Goal: Task Accomplishment & Management: Manage account settings

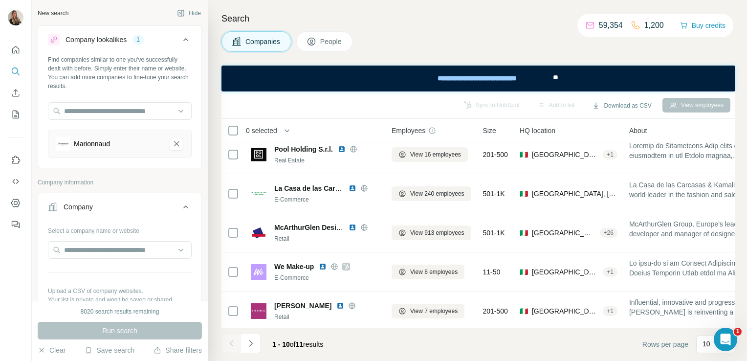
scroll to position [135, 0]
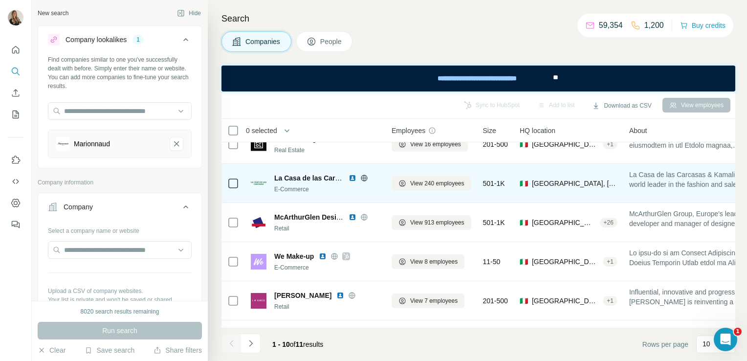
click at [362, 179] on icon at bounding box center [364, 178] width 6 height 6
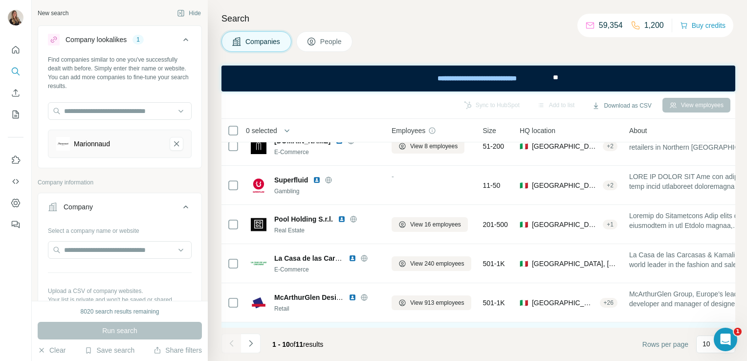
scroll to position [54, 0]
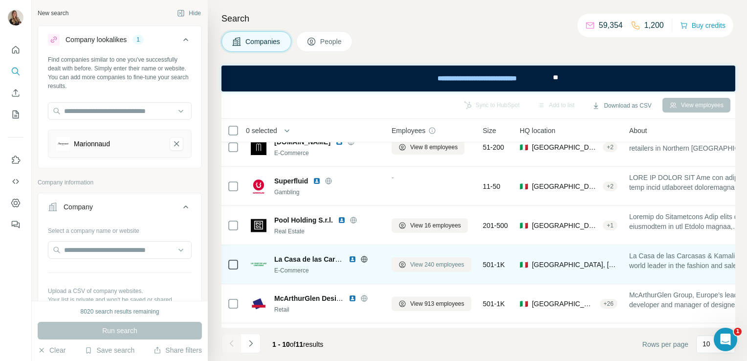
click at [418, 267] on span "View 240 employees" at bounding box center [437, 264] width 54 height 9
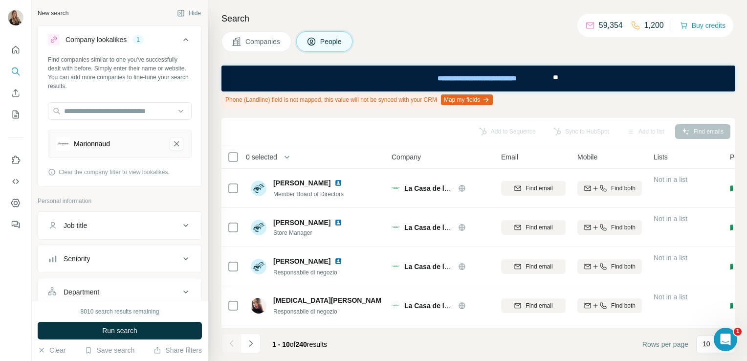
click at [241, 39] on icon at bounding box center [237, 42] width 10 height 10
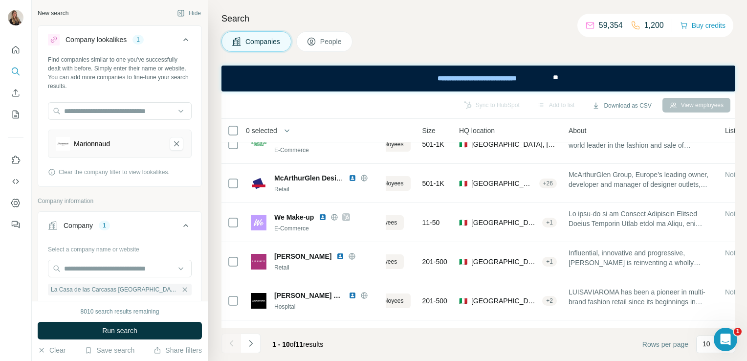
scroll to position [174, 0]
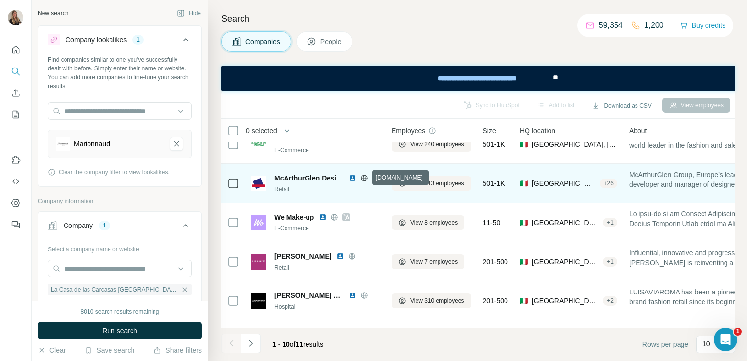
click at [368, 179] on div at bounding box center [364, 178] width 31 height 8
click at [362, 179] on icon at bounding box center [364, 178] width 8 height 8
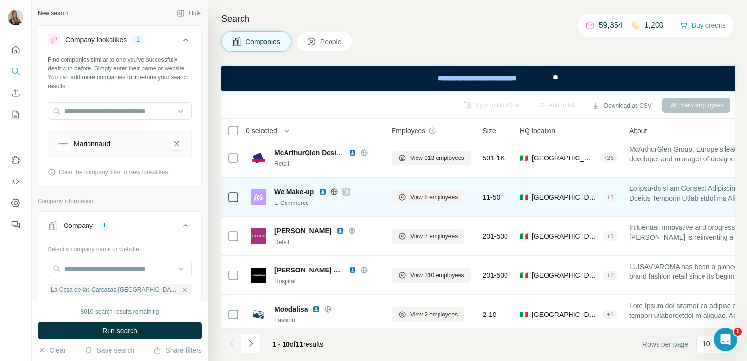
scroll to position [210, 0]
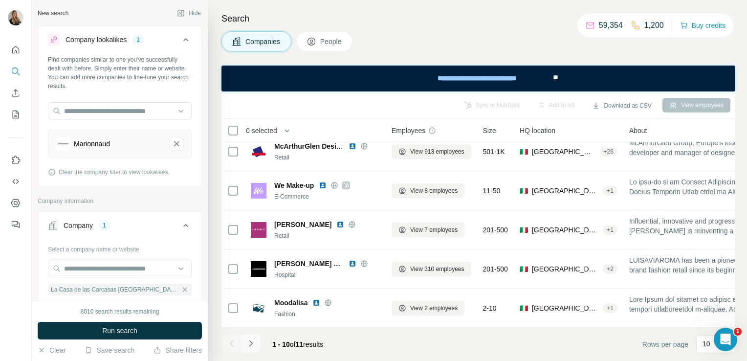
click at [255, 341] on button "Navigate to next page" at bounding box center [251, 344] width 20 height 20
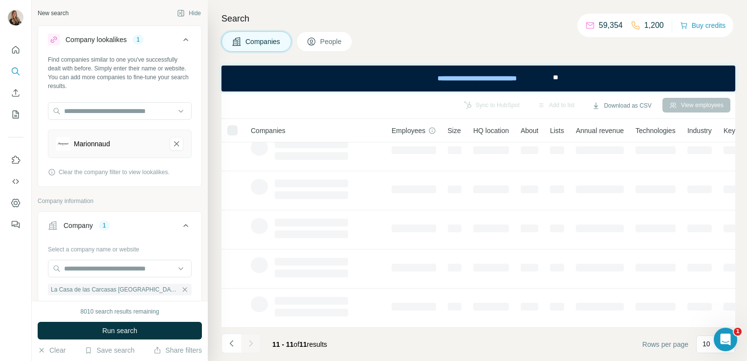
scroll to position [0, 0]
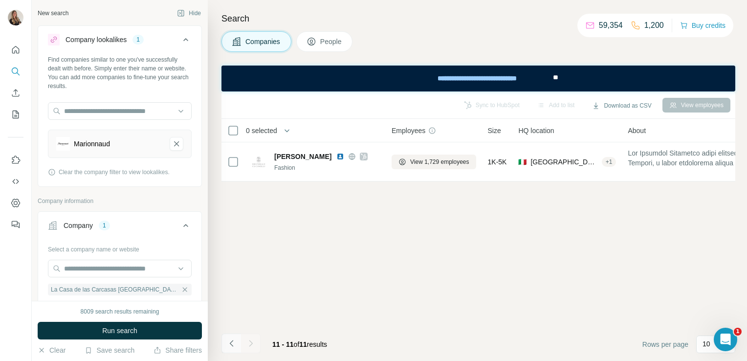
click at [231, 348] on button "Navigate to previous page" at bounding box center [232, 344] width 20 height 20
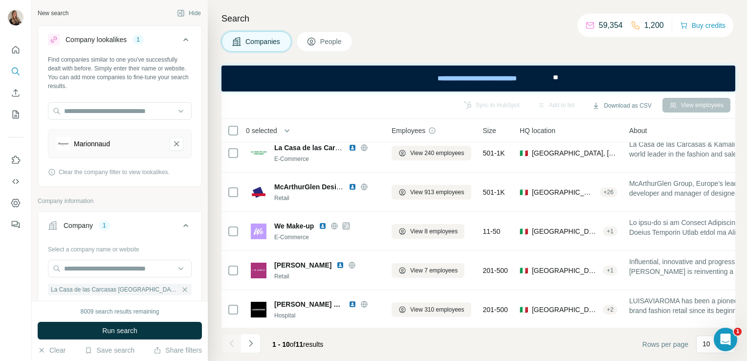
scroll to position [210, 0]
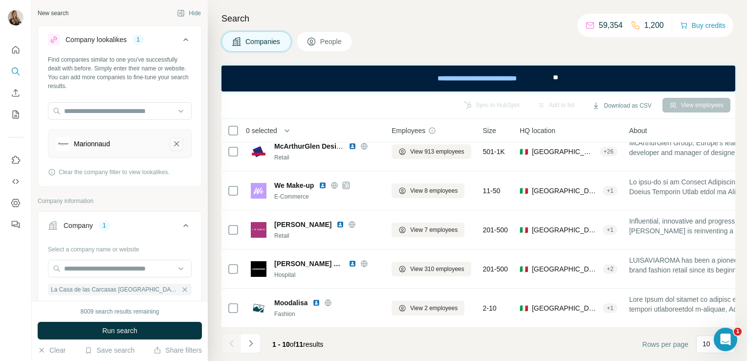
click at [172, 144] on icon "Marionnaud-remove-button" at bounding box center [176, 144] width 9 height 10
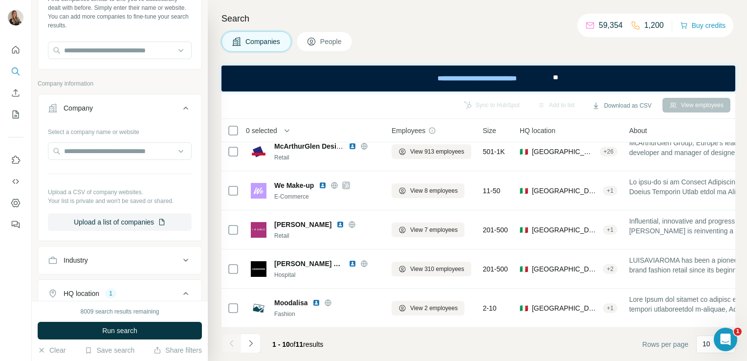
scroll to position [15, 0]
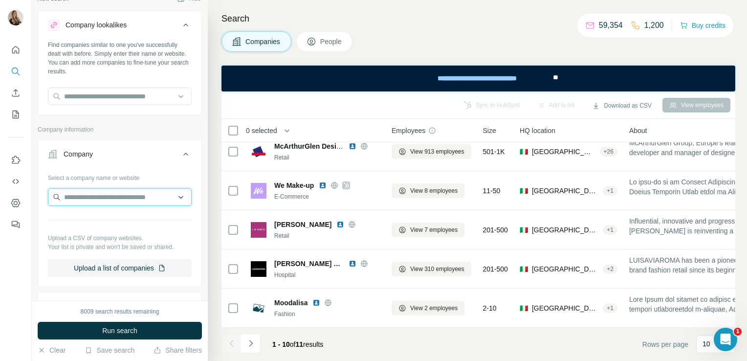
click at [98, 191] on input "text" at bounding box center [120, 197] width 144 height 18
paste input "**********"
type input "*"
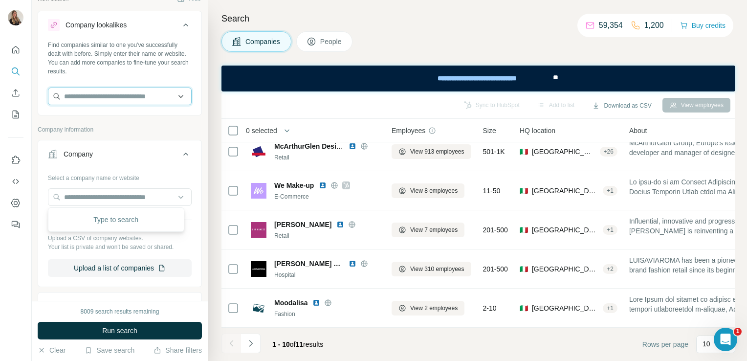
click at [98, 99] on input "text" at bounding box center [120, 97] width 144 height 18
paste input "**********"
type input "*"
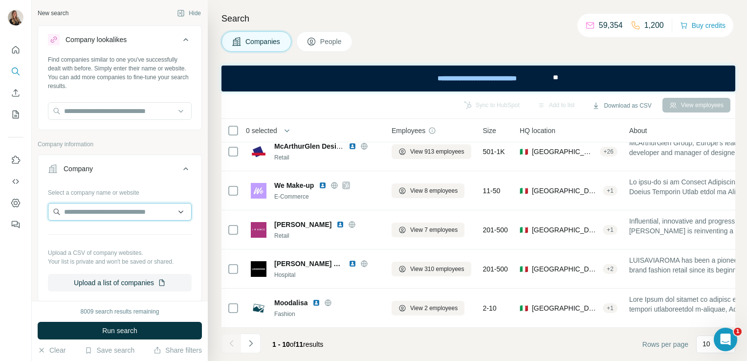
click at [90, 206] on input "text" at bounding box center [120, 212] width 144 height 18
paste input "**********"
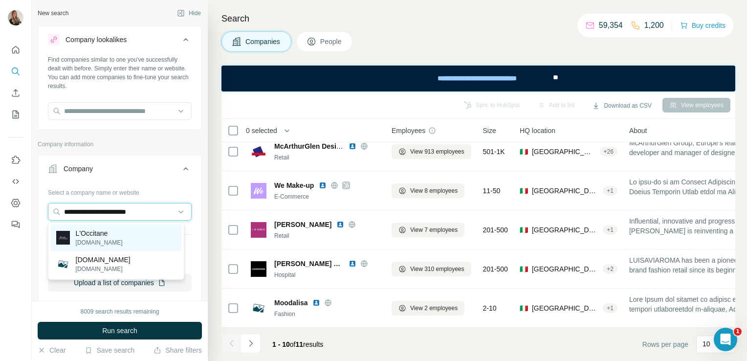
type input "**********"
click at [95, 233] on p "L'Occitane" at bounding box center [99, 233] width 47 height 10
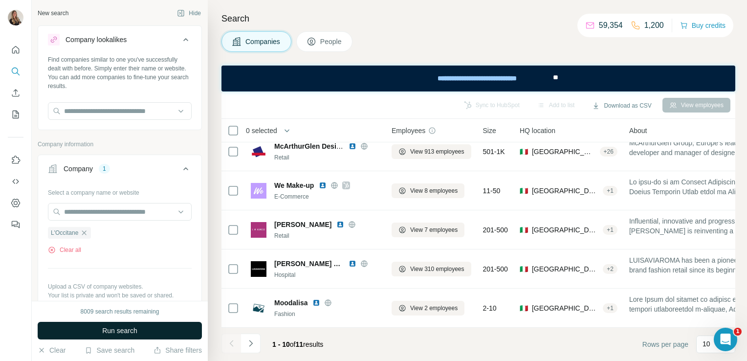
click at [124, 335] on span "Run search" at bounding box center [119, 331] width 35 height 10
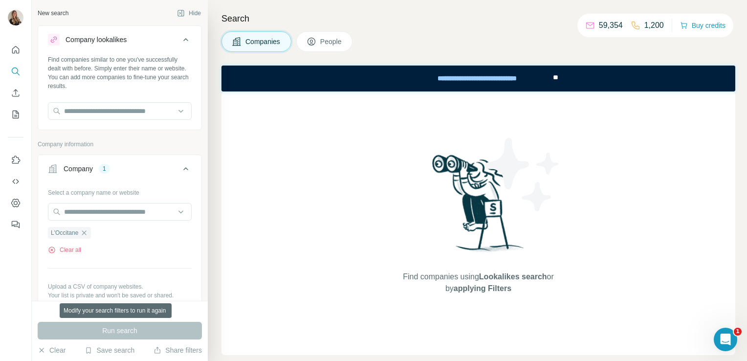
click at [124, 335] on div "Run search" at bounding box center [120, 331] width 164 height 18
click at [83, 234] on icon "button" at bounding box center [84, 233] width 8 height 8
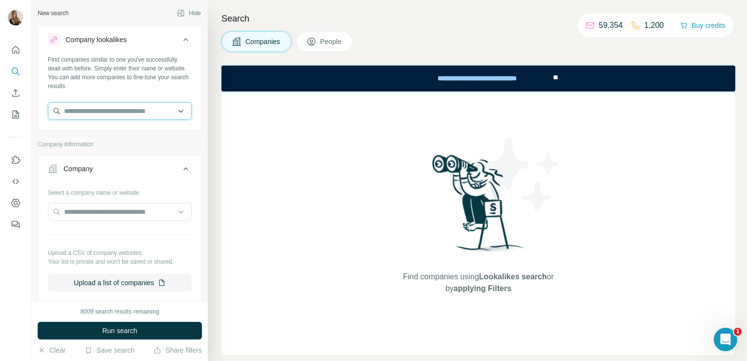
click at [92, 117] on input "text" at bounding box center [120, 111] width 144 height 18
paste input "**********"
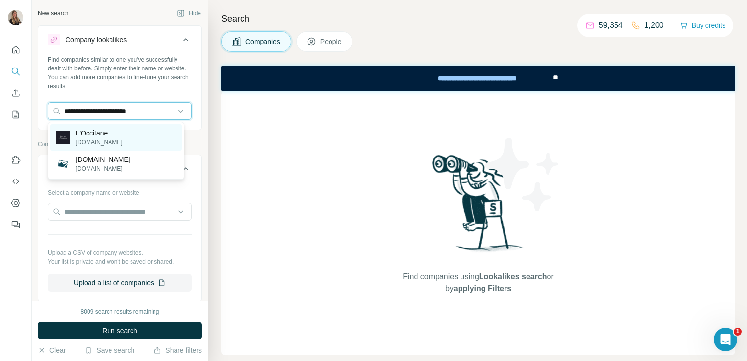
type input "**********"
click at [102, 134] on p "L'Occitane" at bounding box center [99, 133] width 47 height 10
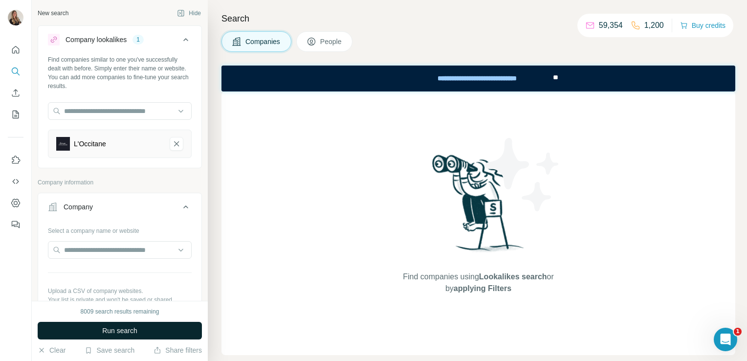
click at [114, 330] on span "Run search" at bounding box center [119, 331] width 35 height 10
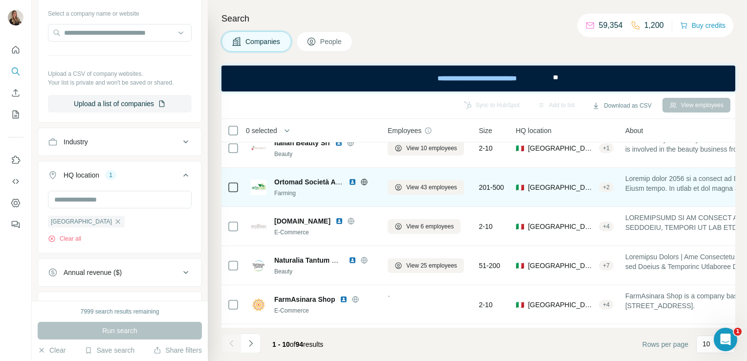
scroll to position [170, 0]
click at [361, 182] on icon at bounding box center [364, 182] width 6 height 6
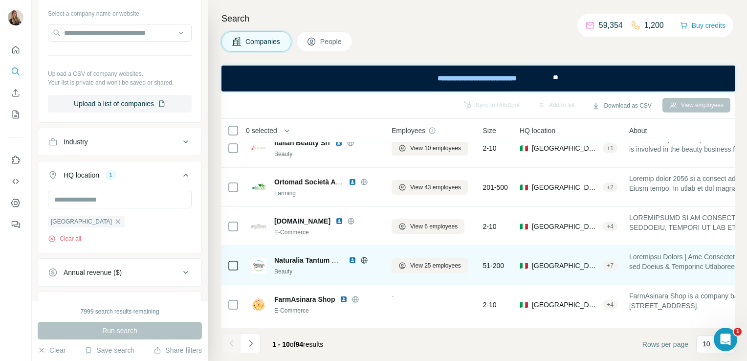
click at [363, 259] on icon at bounding box center [364, 260] width 2 height 6
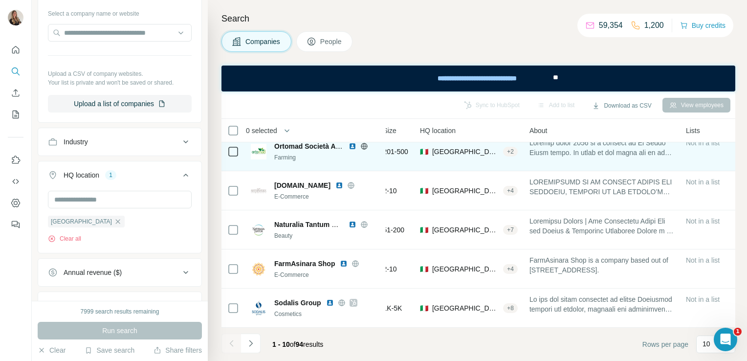
scroll to position [210, 0]
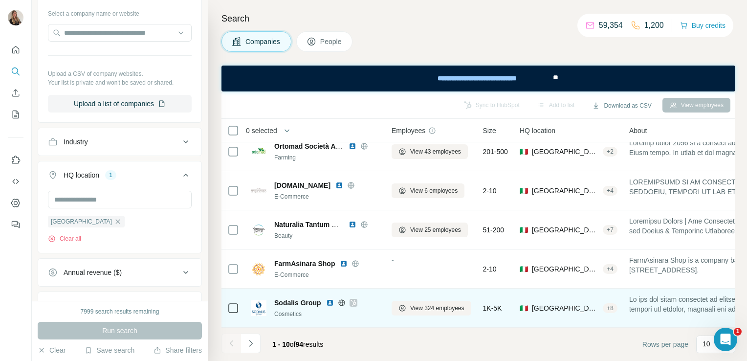
click at [342, 299] on icon at bounding box center [341, 302] width 2 height 6
click at [352, 299] on icon at bounding box center [354, 303] width 6 height 8
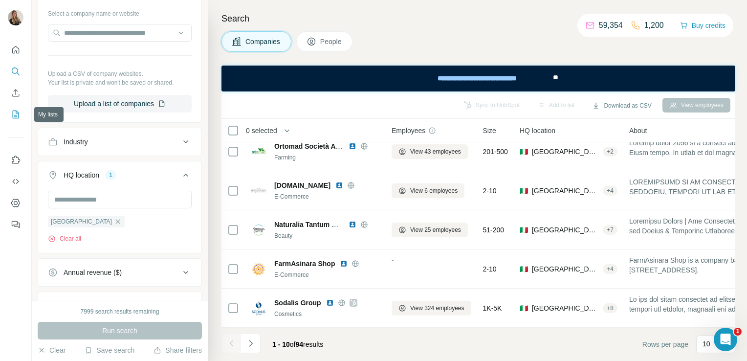
click at [14, 118] on icon "My lists" at bounding box center [16, 115] width 6 height 8
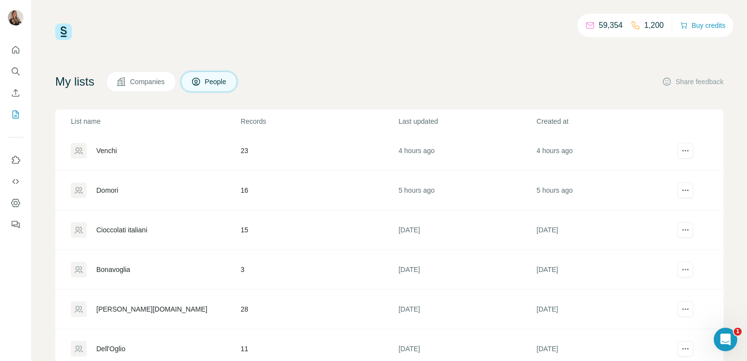
scroll to position [319, 0]
click at [129, 218] on td "Cioccolati italiani" at bounding box center [147, 231] width 185 height 40
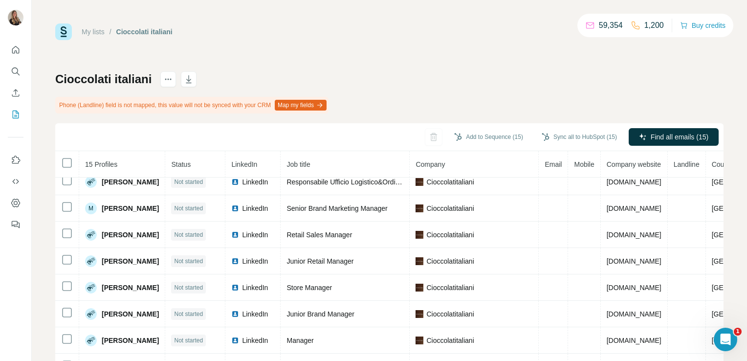
scroll to position [166, 0]
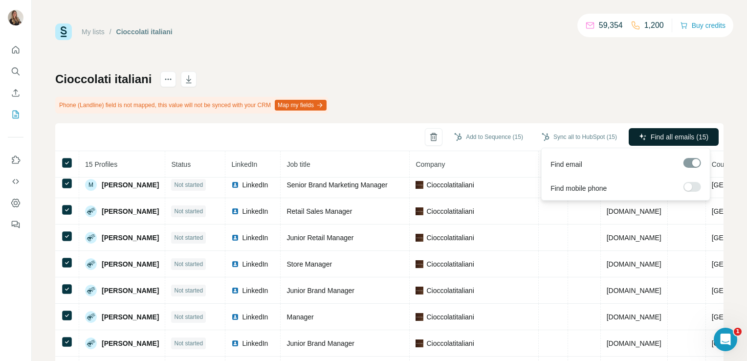
click at [642, 135] on button "Find all emails (15)" at bounding box center [674, 137] width 90 height 18
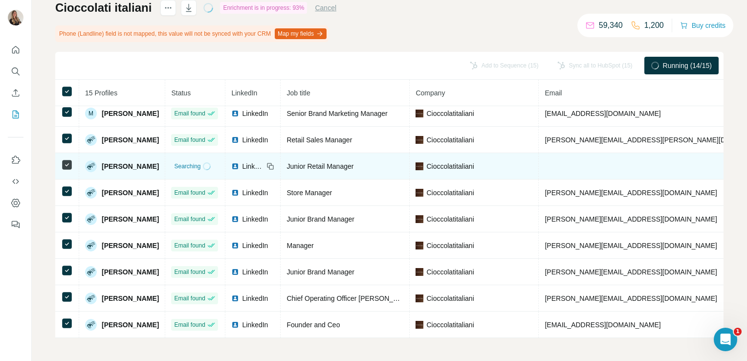
scroll to position [0, 0]
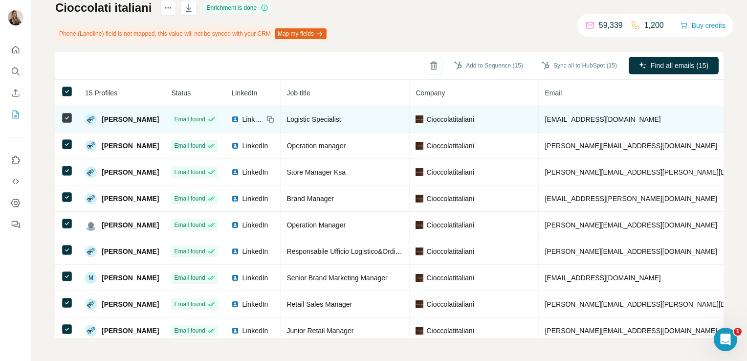
click at [473, 119] on span "Cioccolatitaliani" at bounding box center [450, 119] width 47 height 10
drag, startPoint x: 499, startPoint y: 119, endPoint x: 443, endPoint y: 120, distance: 56.3
click at [443, 120] on div "Cioccolatitaliani" at bounding box center [474, 119] width 117 height 10
copy span "Cioccolatitaliani"
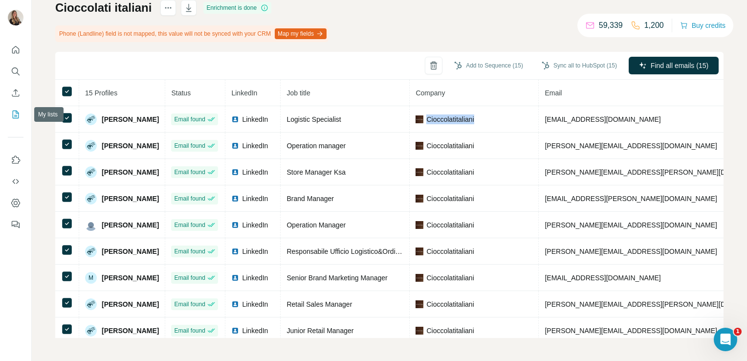
click at [15, 122] on button "My lists" at bounding box center [16, 115] width 16 height 18
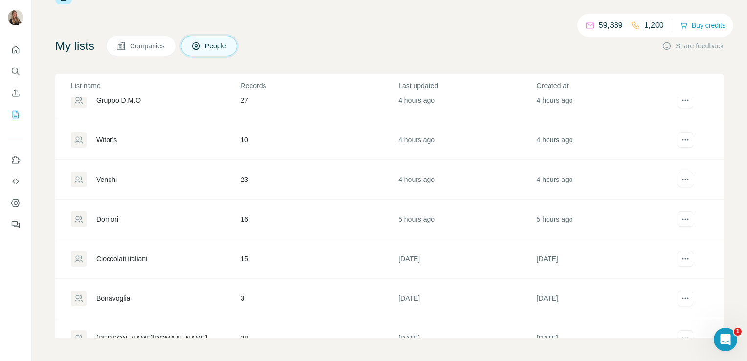
scroll to position [264, 0]
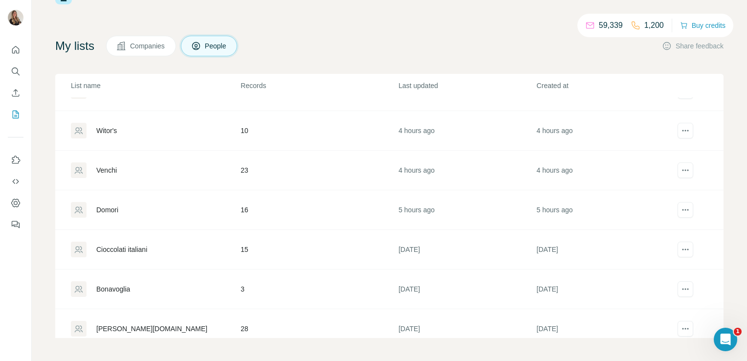
click at [104, 202] on div "Domori" at bounding box center [155, 210] width 169 height 16
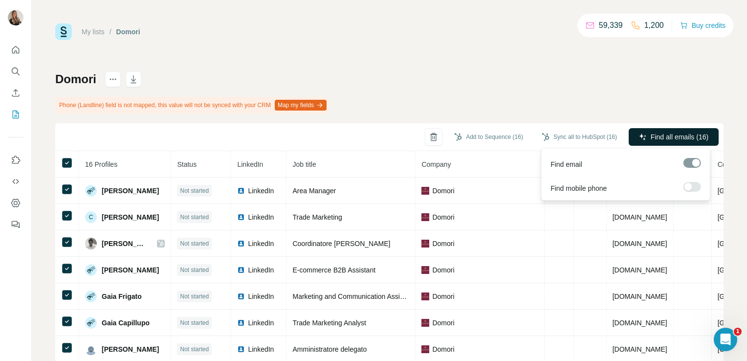
click at [659, 129] on button "Find all emails (16)" at bounding box center [674, 137] width 90 height 18
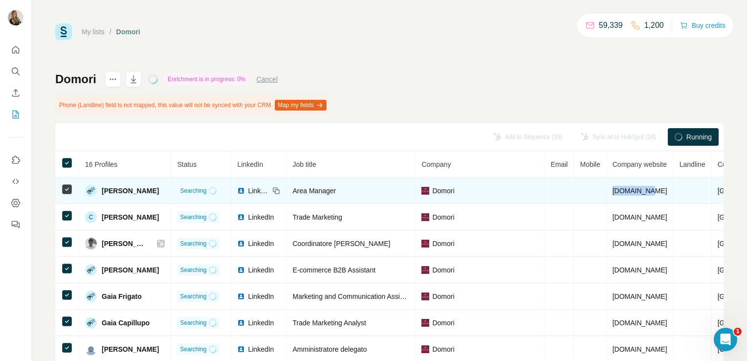
drag, startPoint x: 650, startPoint y: 193, endPoint x: 591, endPoint y: 190, distance: 58.7
click at [591, 190] on tr "Andrea Gianni Searching LinkedIn Area Manager Domori domori.com Italy" at bounding box center [425, 191] width 740 height 26
copy tr "[DOMAIN_NAME]"
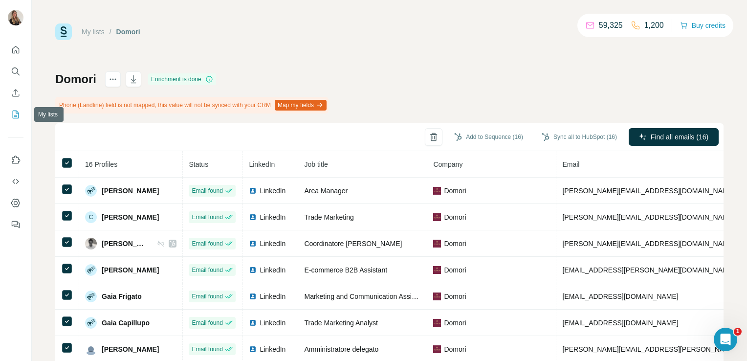
click at [16, 115] on icon "My lists" at bounding box center [16, 114] width 5 height 6
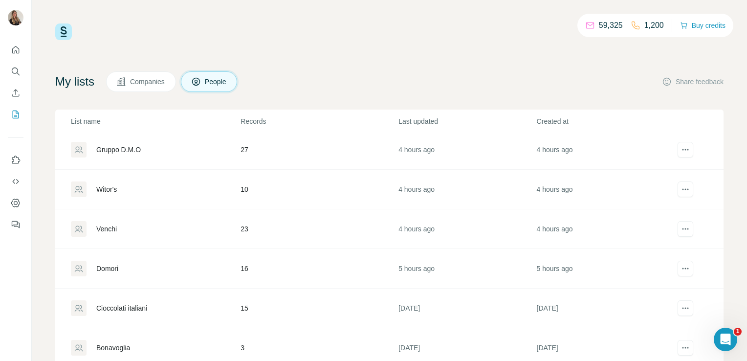
scroll to position [243, 0]
click at [139, 307] on div "Cioccolati italiani" at bounding box center [121, 307] width 51 height 10
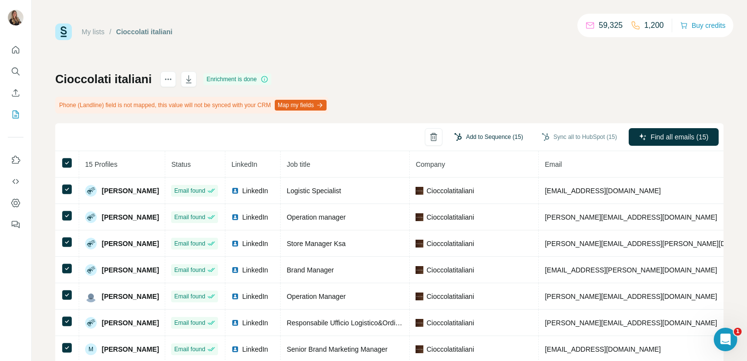
click at [479, 132] on button "Add to Sequence (15)" at bounding box center [489, 137] width 83 height 15
click at [562, 132] on button "Sync all to HubSpot (15)" at bounding box center [579, 137] width 89 height 15
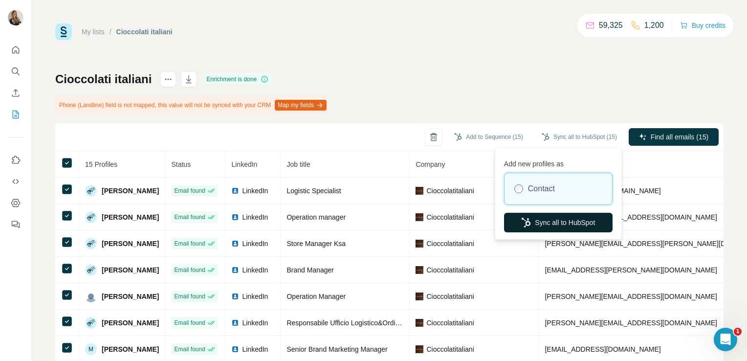
click at [532, 217] on button "Sync all to HubSpot" at bounding box center [558, 223] width 109 height 20
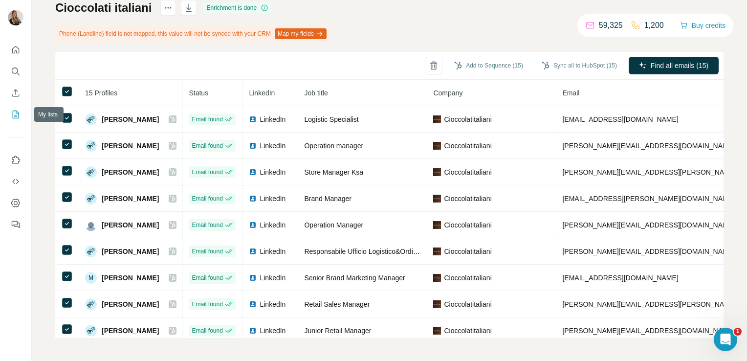
click at [16, 112] on icon "My lists" at bounding box center [16, 115] width 10 height 10
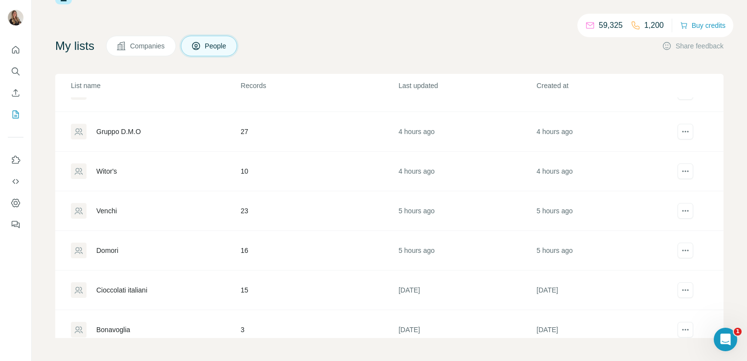
scroll to position [229, 0]
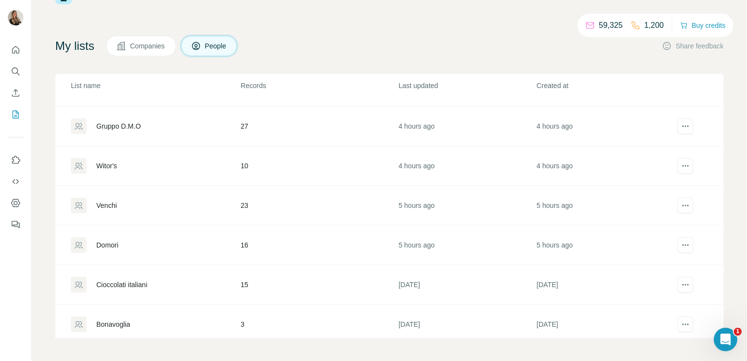
click at [118, 242] on div "Domori" at bounding box center [107, 245] width 22 height 10
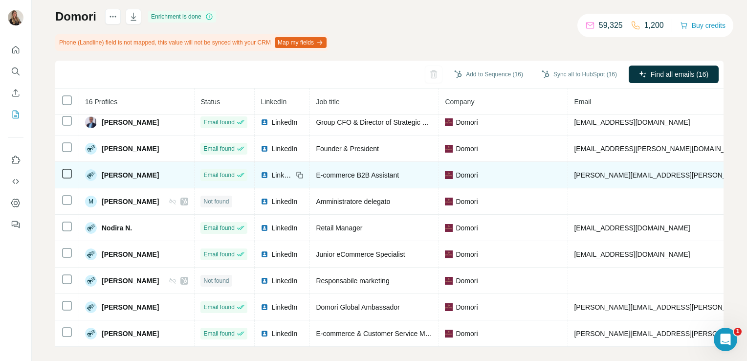
scroll to position [71, 0]
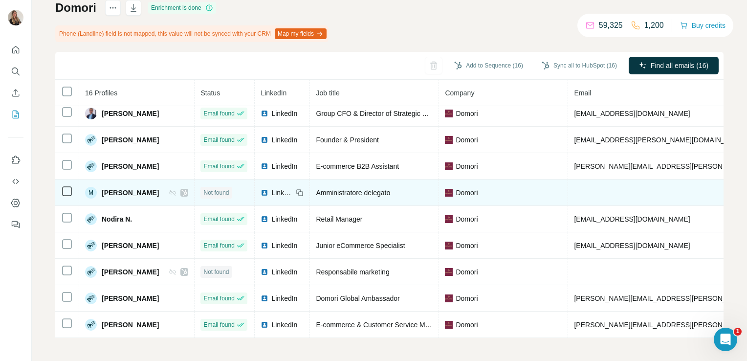
click at [181, 191] on icon at bounding box center [184, 193] width 6 height 8
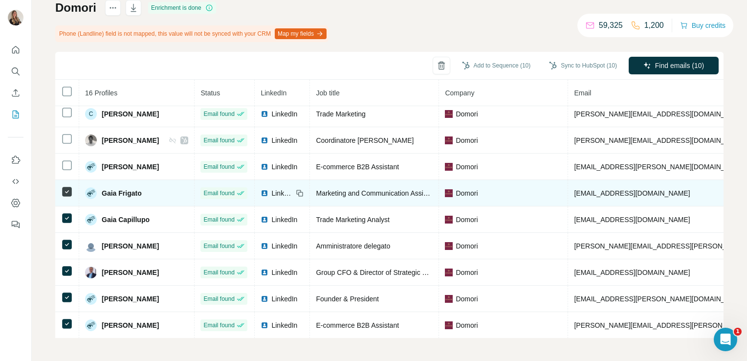
scroll to position [0, 0]
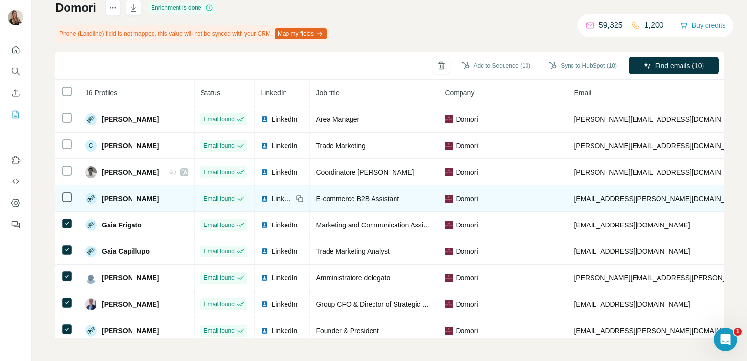
click at [68, 203] on td at bounding box center [67, 198] width 24 height 26
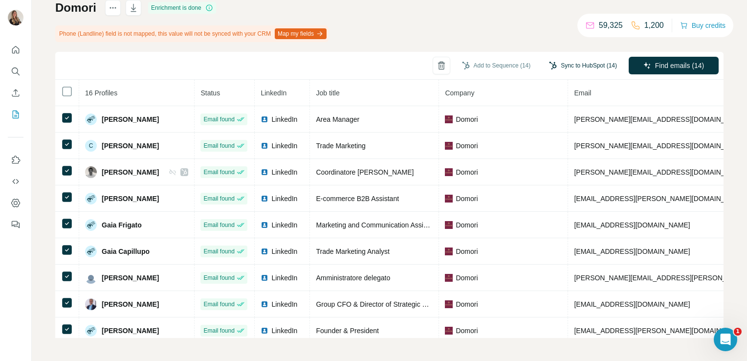
click at [557, 66] on button "Sync to HubSpot (14)" at bounding box center [583, 65] width 82 height 15
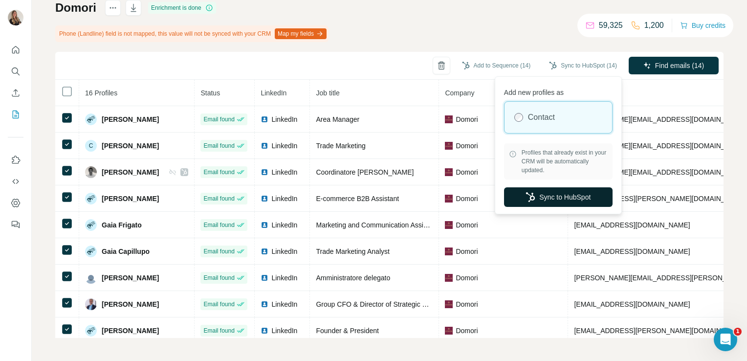
click at [507, 194] on button "Sync to HubSpot" at bounding box center [558, 197] width 109 height 20
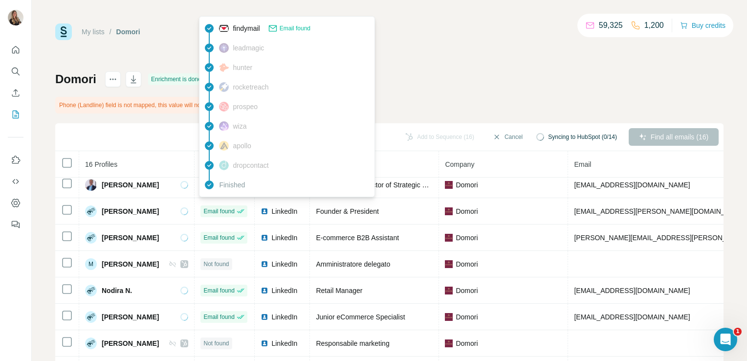
scroll to position [71, 0]
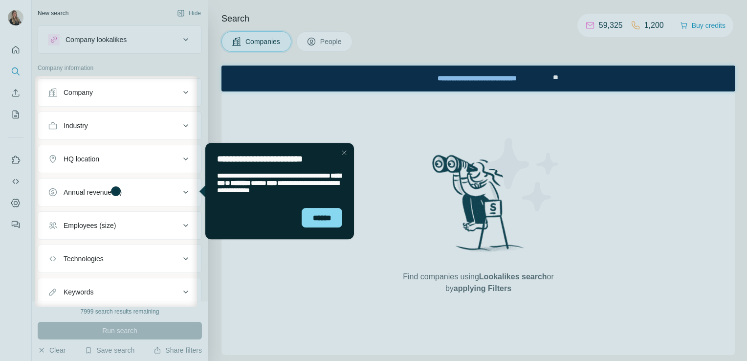
click at [344, 153] on div "Close Step" at bounding box center [344, 153] width 12 height 12
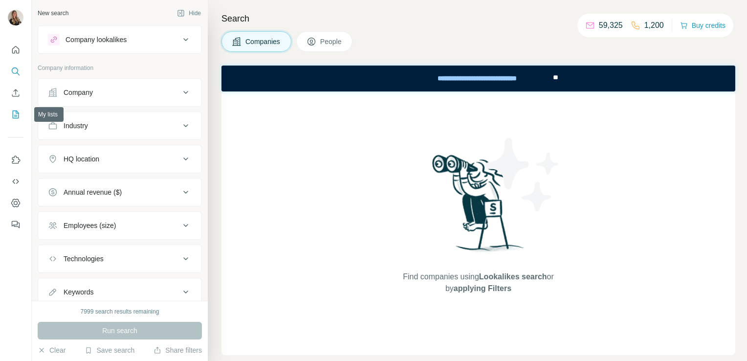
click at [18, 111] on icon "My lists" at bounding box center [16, 115] width 10 height 10
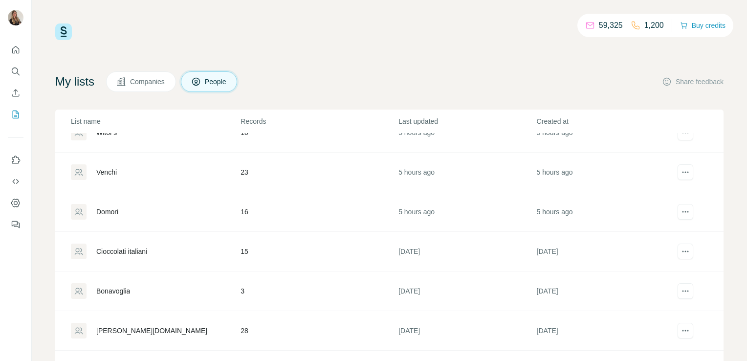
scroll to position [300, 0]
click at [110, 206] on div "Domori" at bounding box center [107, 210] width 22 height 10
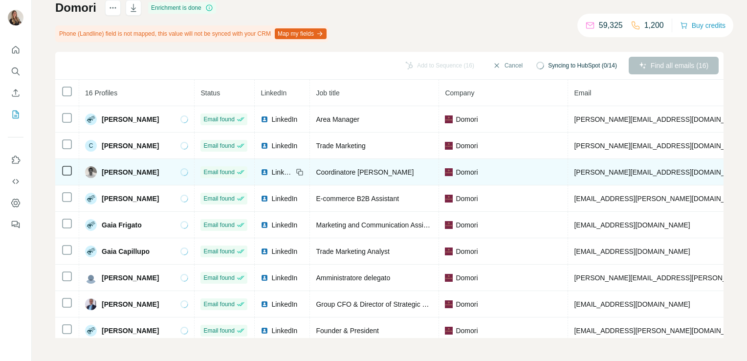
click at [133, 174] on span "[PERSON_NAME]" at bounding box center [130, 172] width 57 height 10
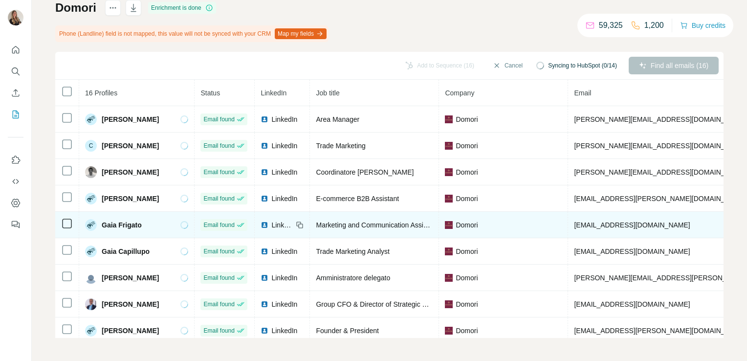
click at [299, 221] on icon at bounding box center [300, 225] width 8 height 8
click at [274, 223] on span "LinkedIn" at bounding box center [282, 225] width 22 height 10
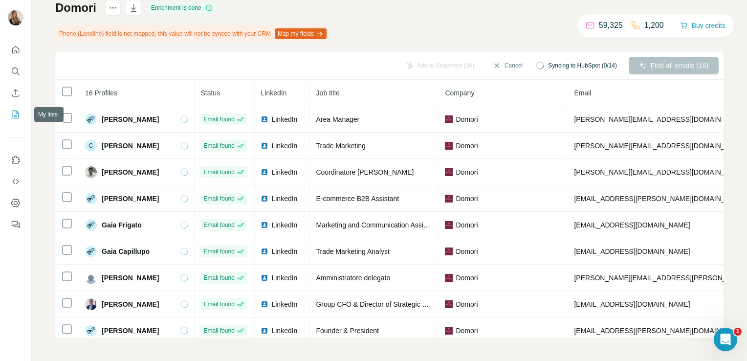
click at [12, 111] on icon "My lists" at bounding box center [16, 115] width 10 height 10
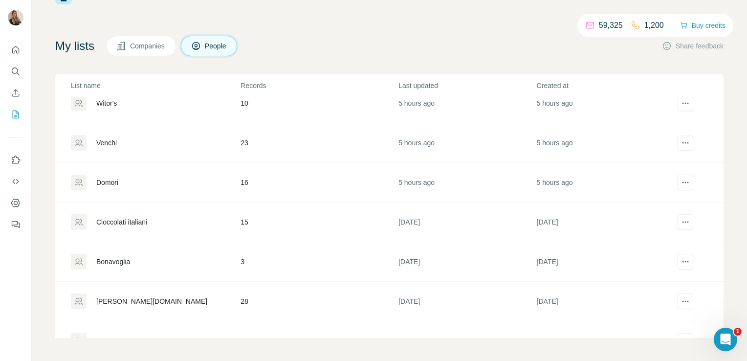
scroll to position [293, 0]
click at [109, 136] on div "Venchi" at bounding box center [106, 141] width 21 height 10
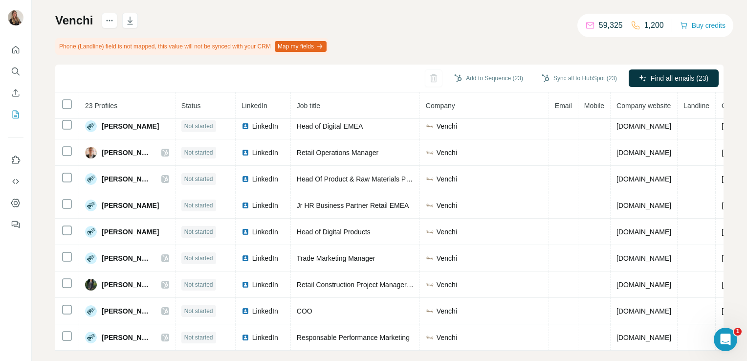
scroll to position [62, 0]
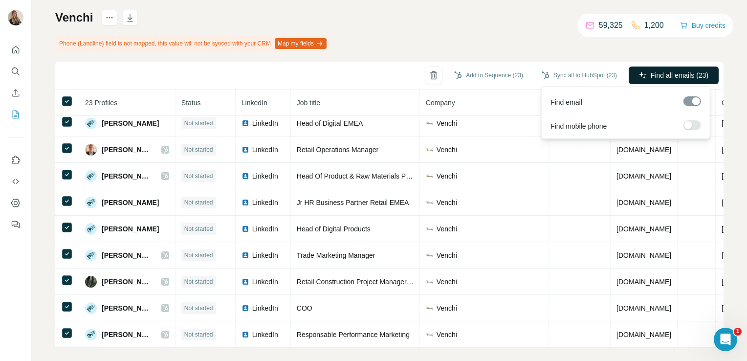
click at [652, 72] on span "Find all emails (23)" at bounding box center [680, 75] width 58 height 10
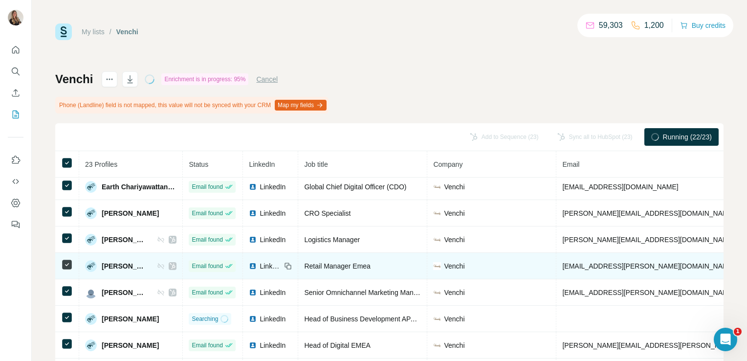
scroll to position [0, 0]
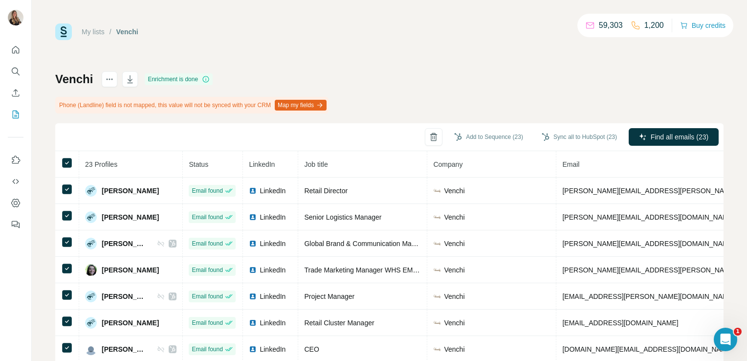
click at [64, 156] on th at bounding box center [67, 164] width 24 height 26
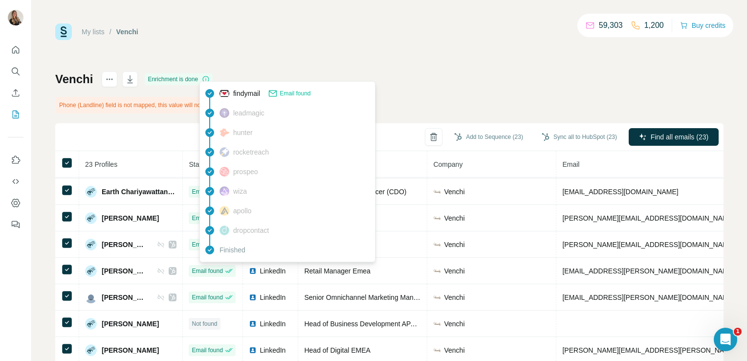
scroll to position [211, 0]
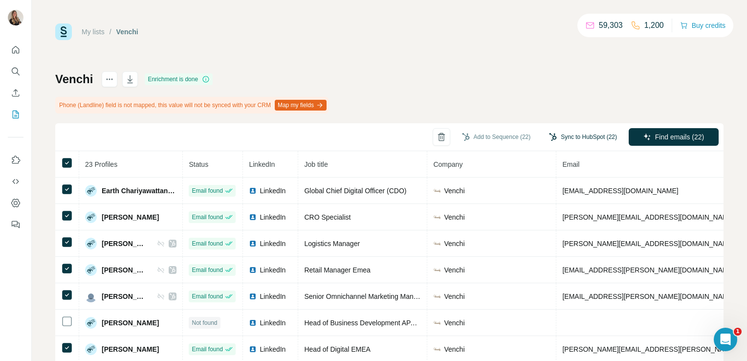
click at [553, 134] on button "Sync to HubSpot (22)" at bounding box center [583, 137] width 82 height 15
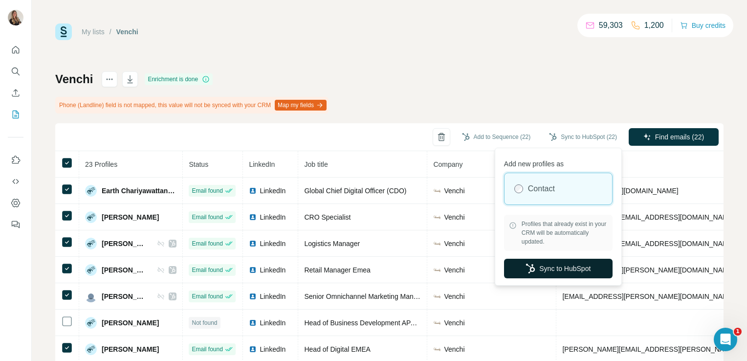
click at [556, 273] on button "Sync to HubSpot" at bounding box center [558, 269] width 109 height 20
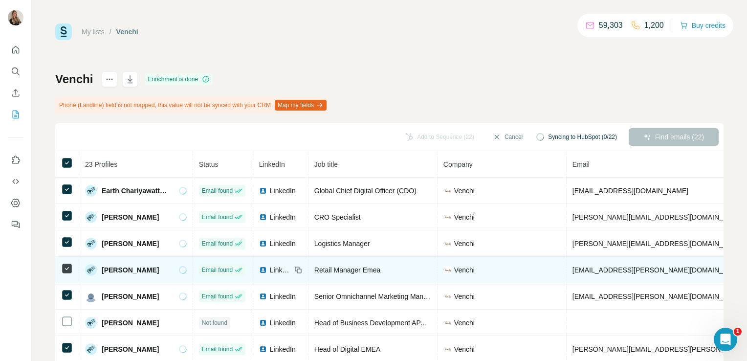
scroll to position [0, 0]
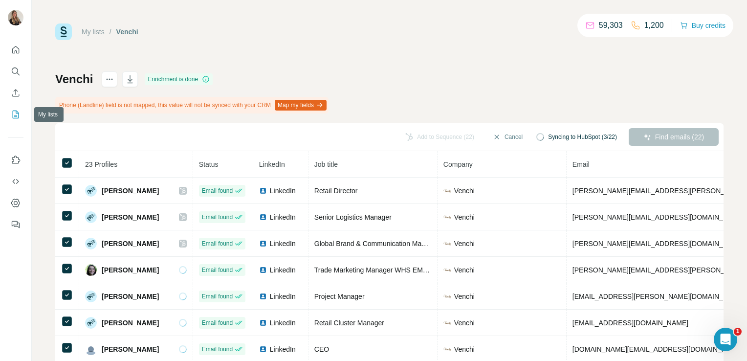
click at [16, 120] on button "My lists" at bounding box center [16, 115] width 16 height 18
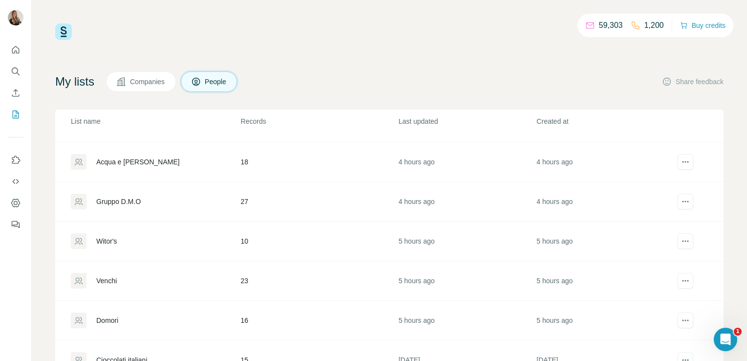
scroll to position [270, 0]
click at [114, 240] on div "Domori" at bounding box center [107, 240] width 22 height 10
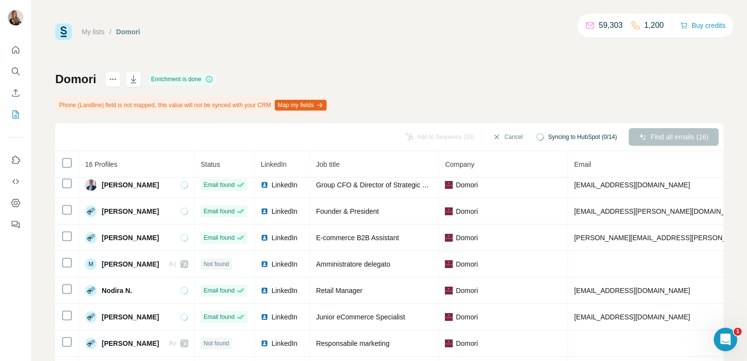
scroll to position [71, 0]
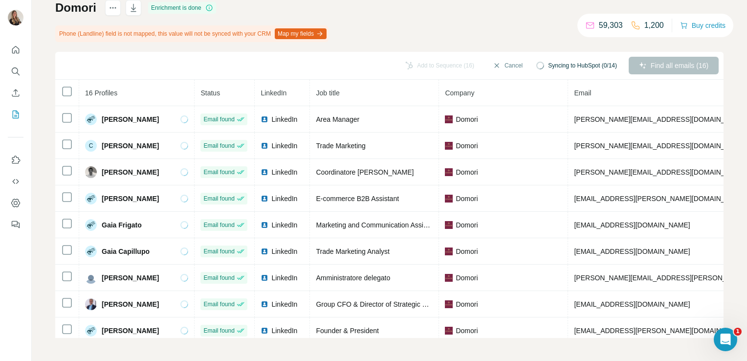
click at [548, 64] on span "Syncing to HubSpot (0/14)" at bounding box center [582, 65] width 69 height 9
click at [495, 66] on button "Cancel" at bounding box center [508, 66] width 44 height 18
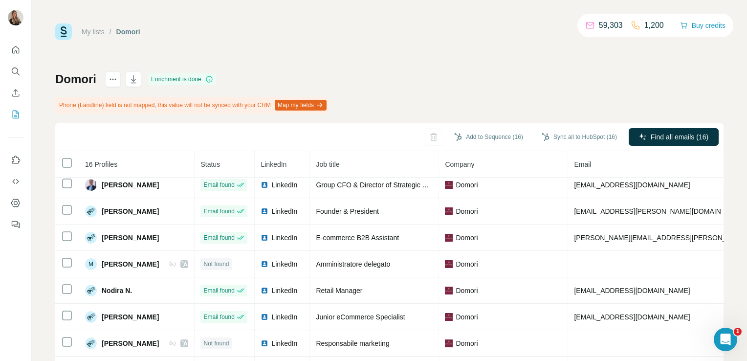
scroll to position [71, 0]
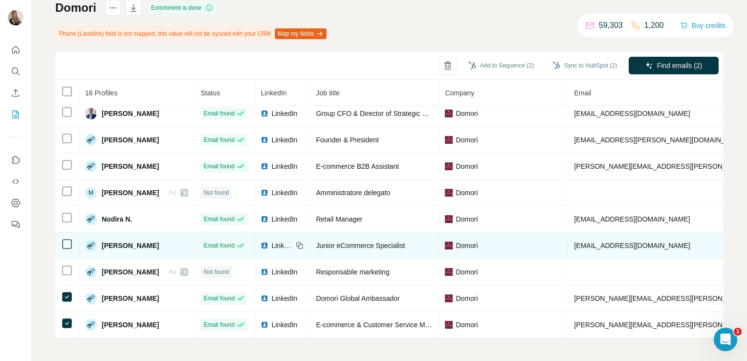
click at [60, 241] on td at bounding box center [67, 245] width 24 height 26
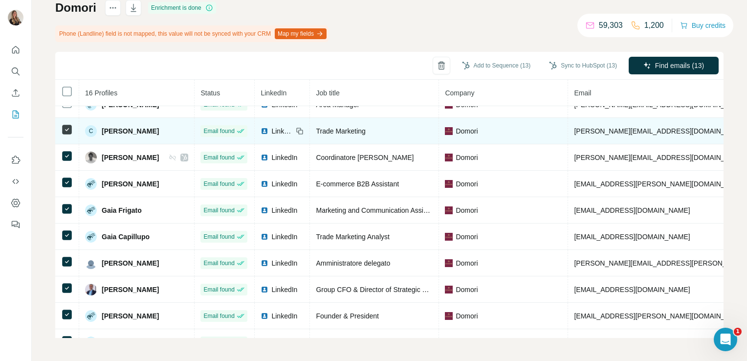
scroll to position [0, 0]
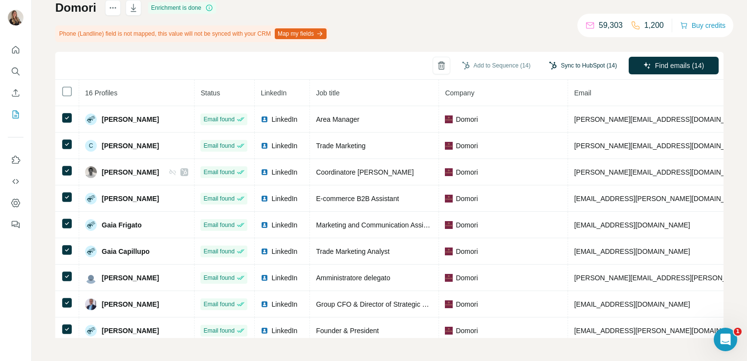
click at [570, 69] on button "Sync to HubSpot (14)" at bounding box center [583, 65] width 82 height 15
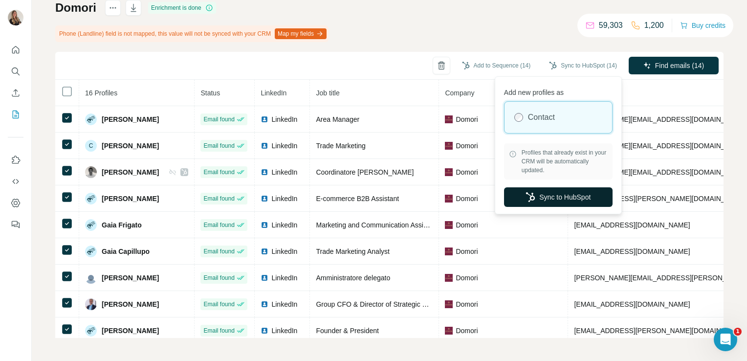
click at [545, 194] on button "Sync to HubSpot" at bounding box center [558, 197] width 109 height 20
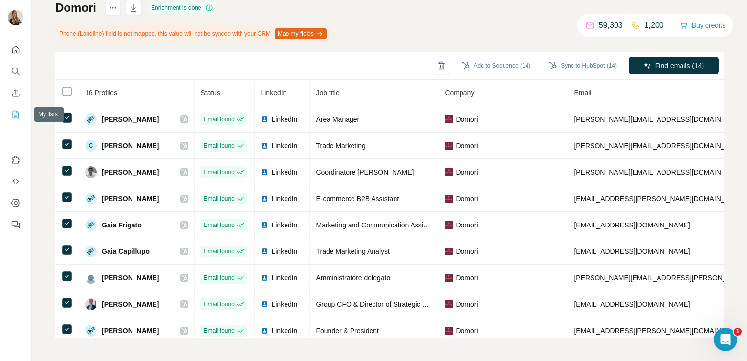
click at [14, 110] on icon "My lists" at bounding box center [16, 115] width 10 height 10
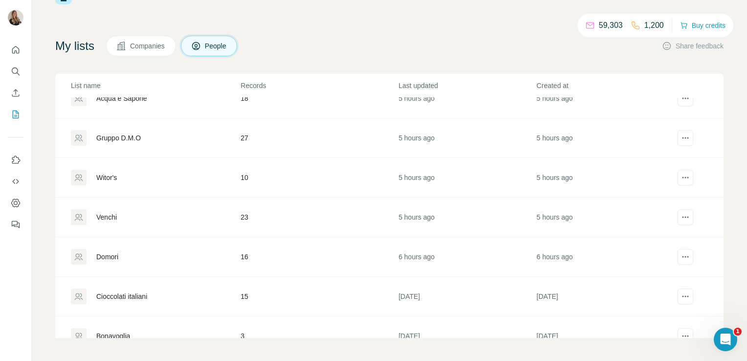
scroll to position [229, 0]
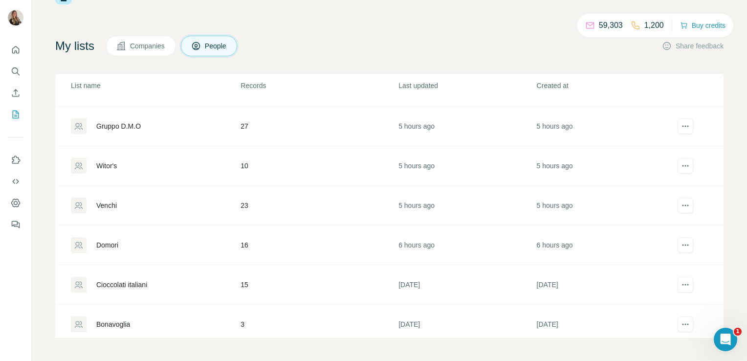
click at [112, 198] on div "Venchi" at bounding box center [155, 206] width 169 height 16
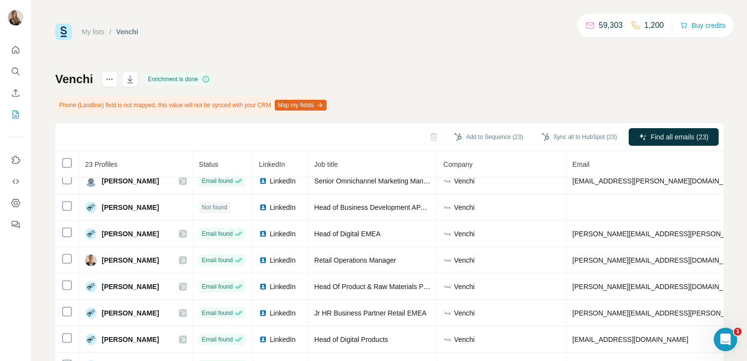
scroll to position [376, 0]
